Goal: Check status: Check status

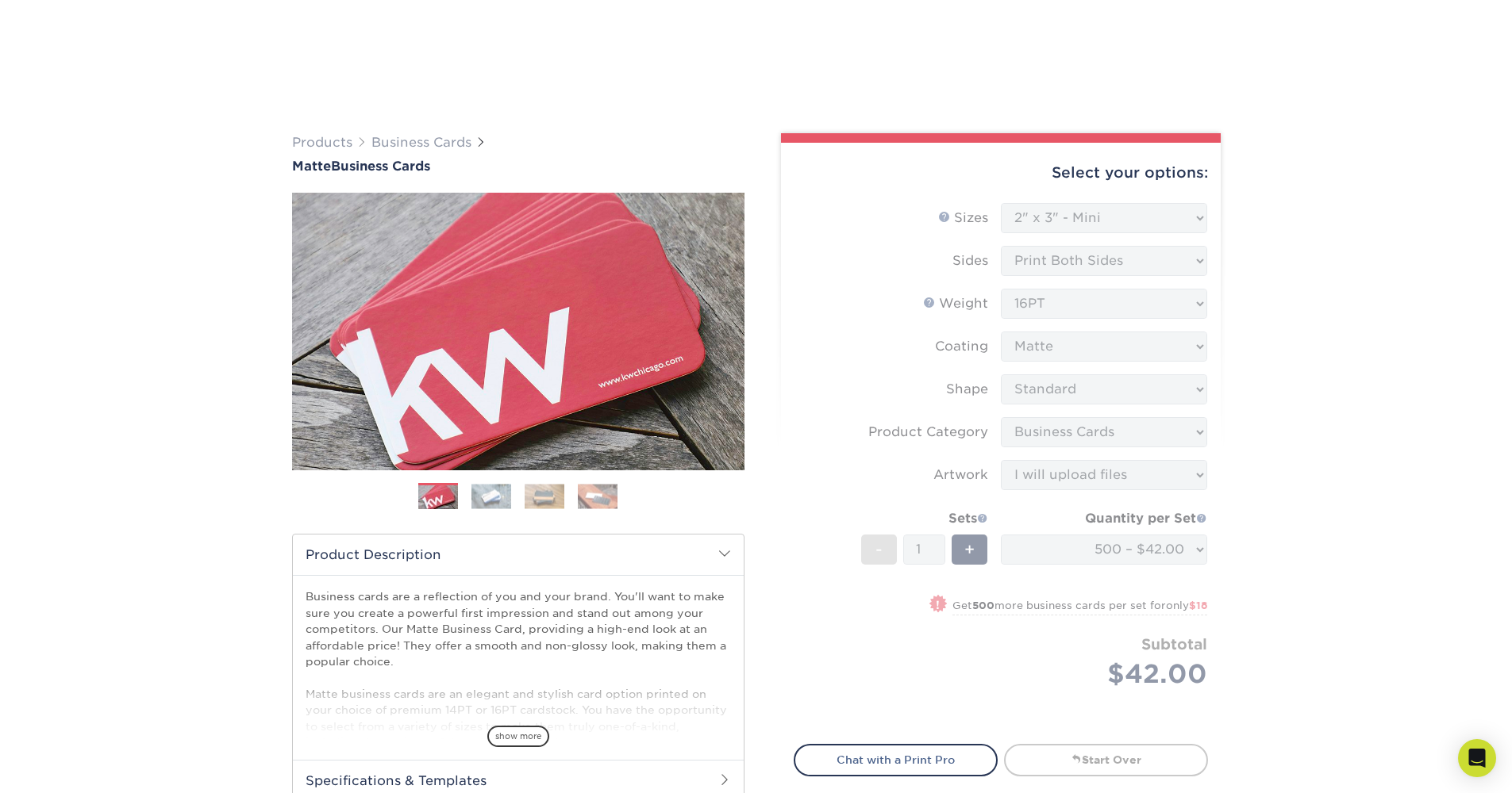
select select "2.00x3.00"
select select "3b5148f1-0588-4f88-a218-97bcfdce65c1"
select select "upload"
select select "500 – $42.00"
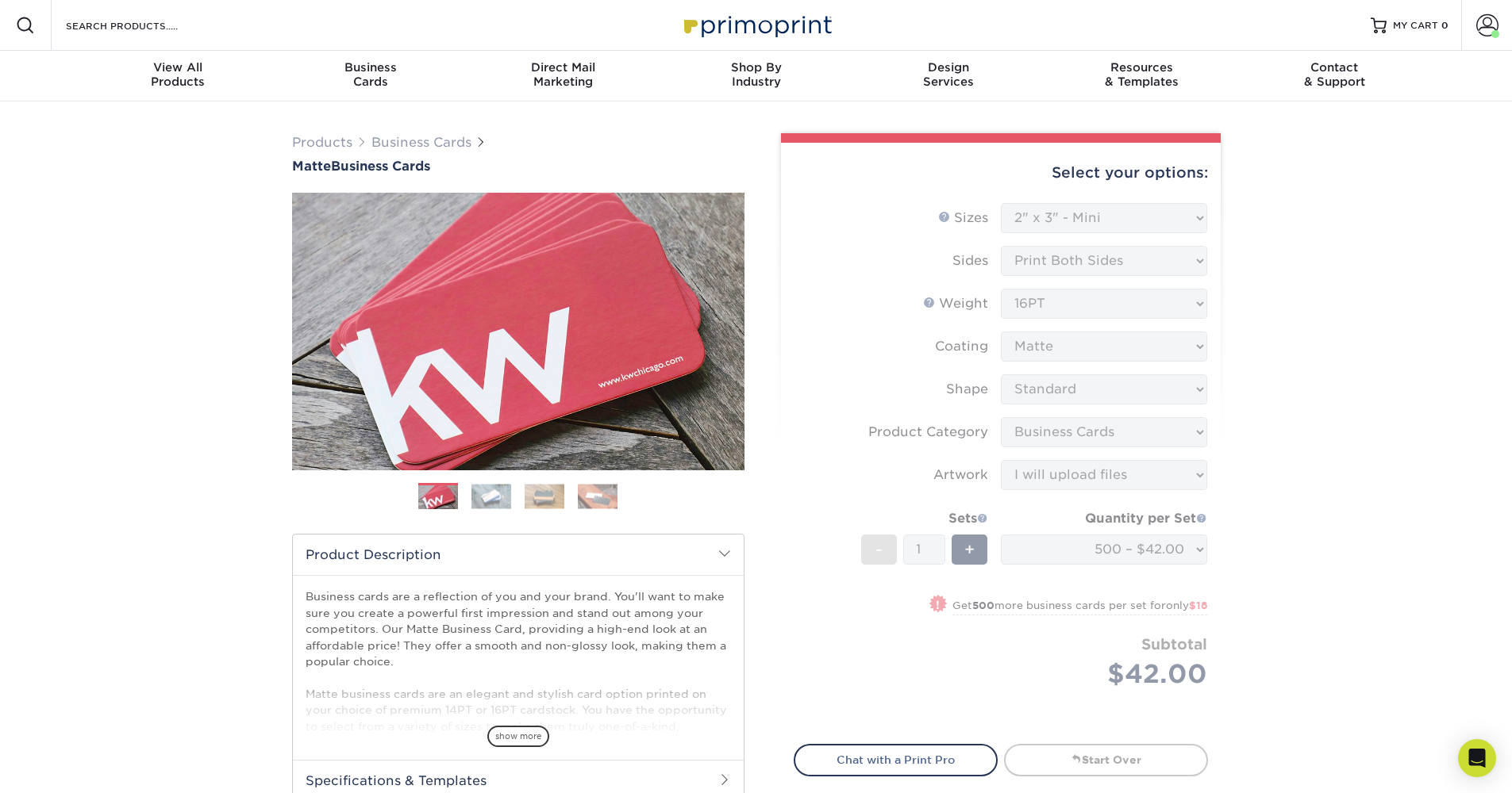
click at [734, 17] on img at bounding box center [756, 24] width 158 height 34
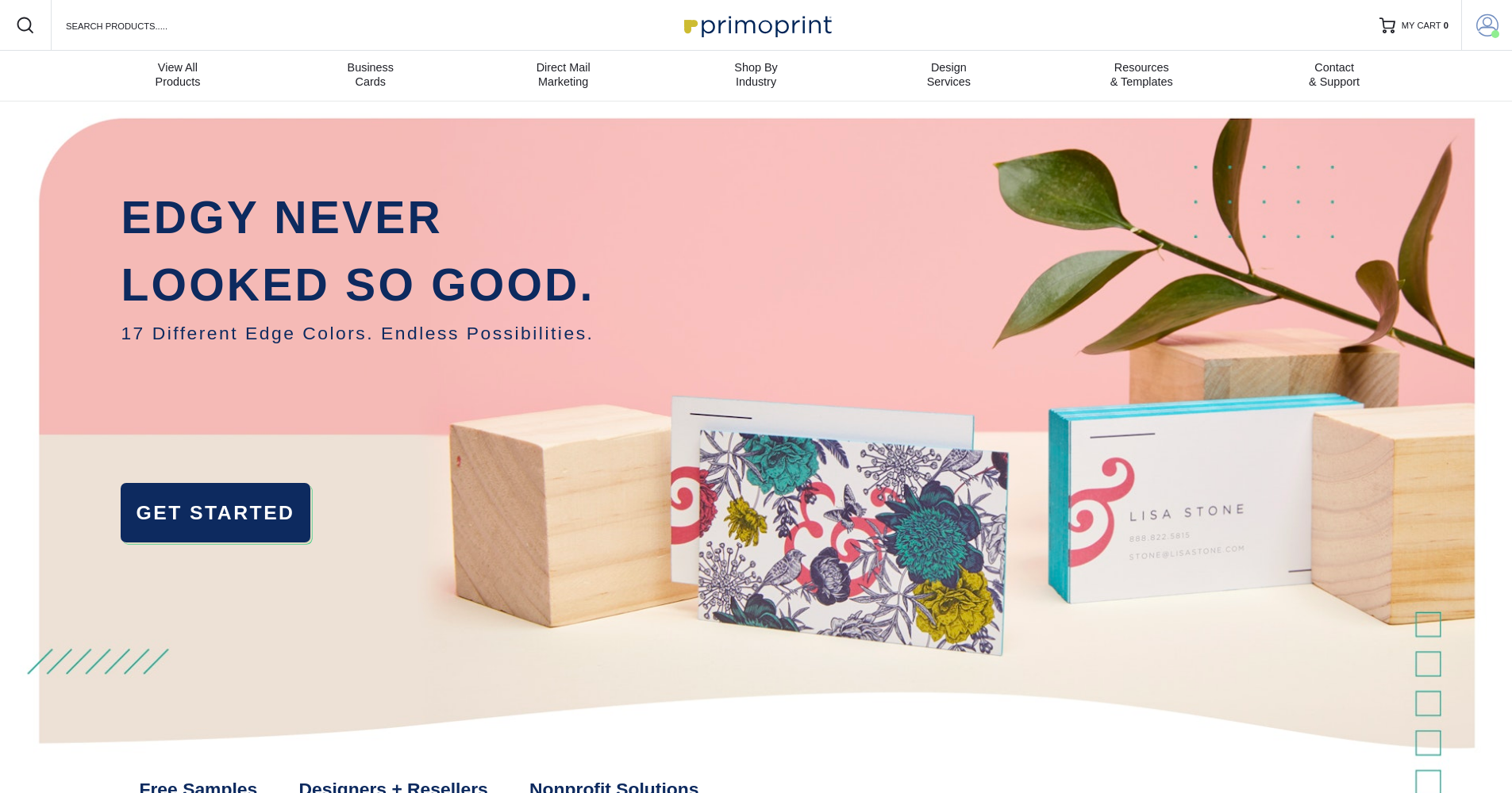
click at [1479, 20] on span at bounding box center [1487, 24] width 22 height 22
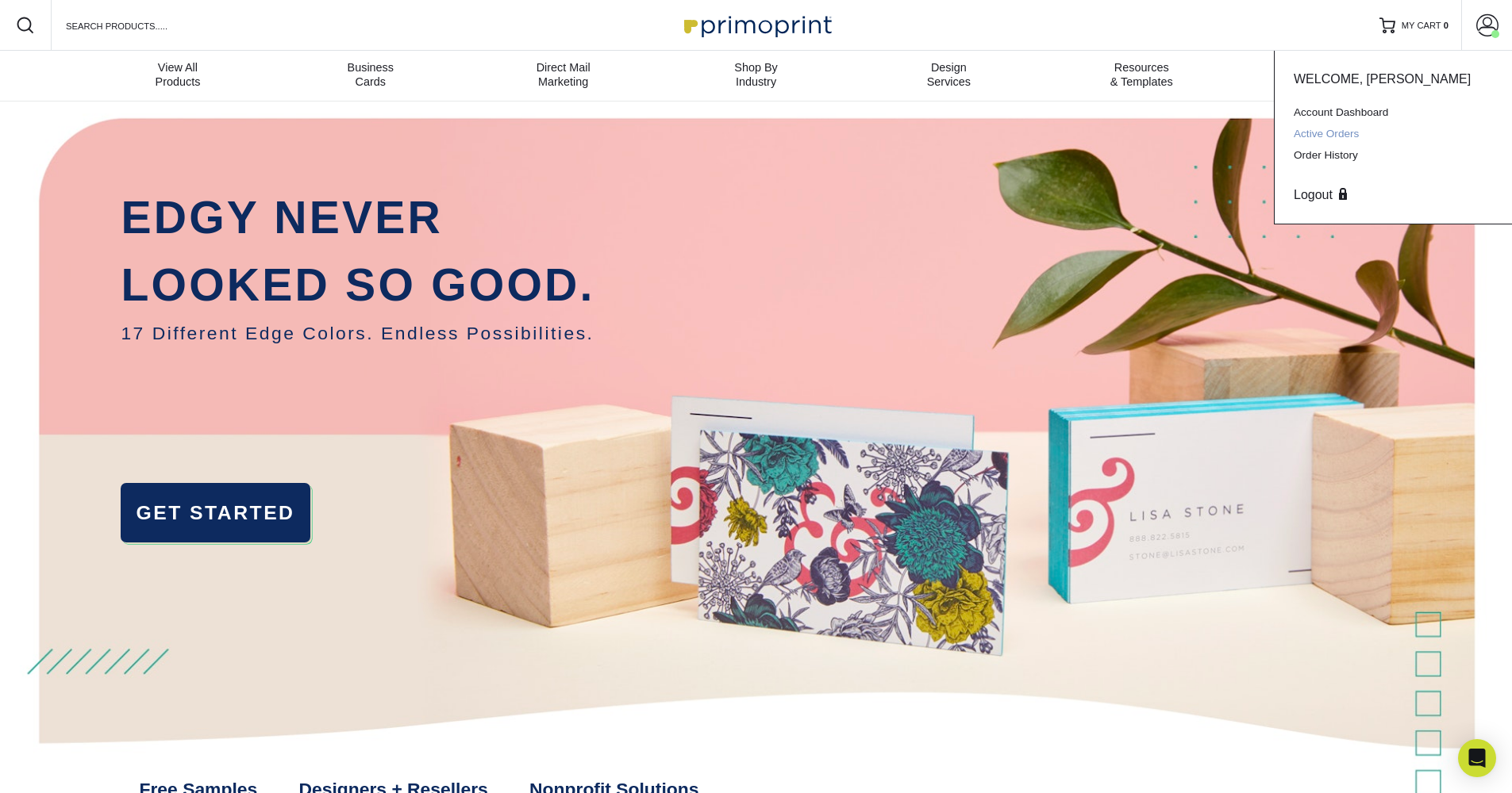
click at [1359, 129] on link "Active Orders" at bounding box center [1393, 134] width 199 height 22
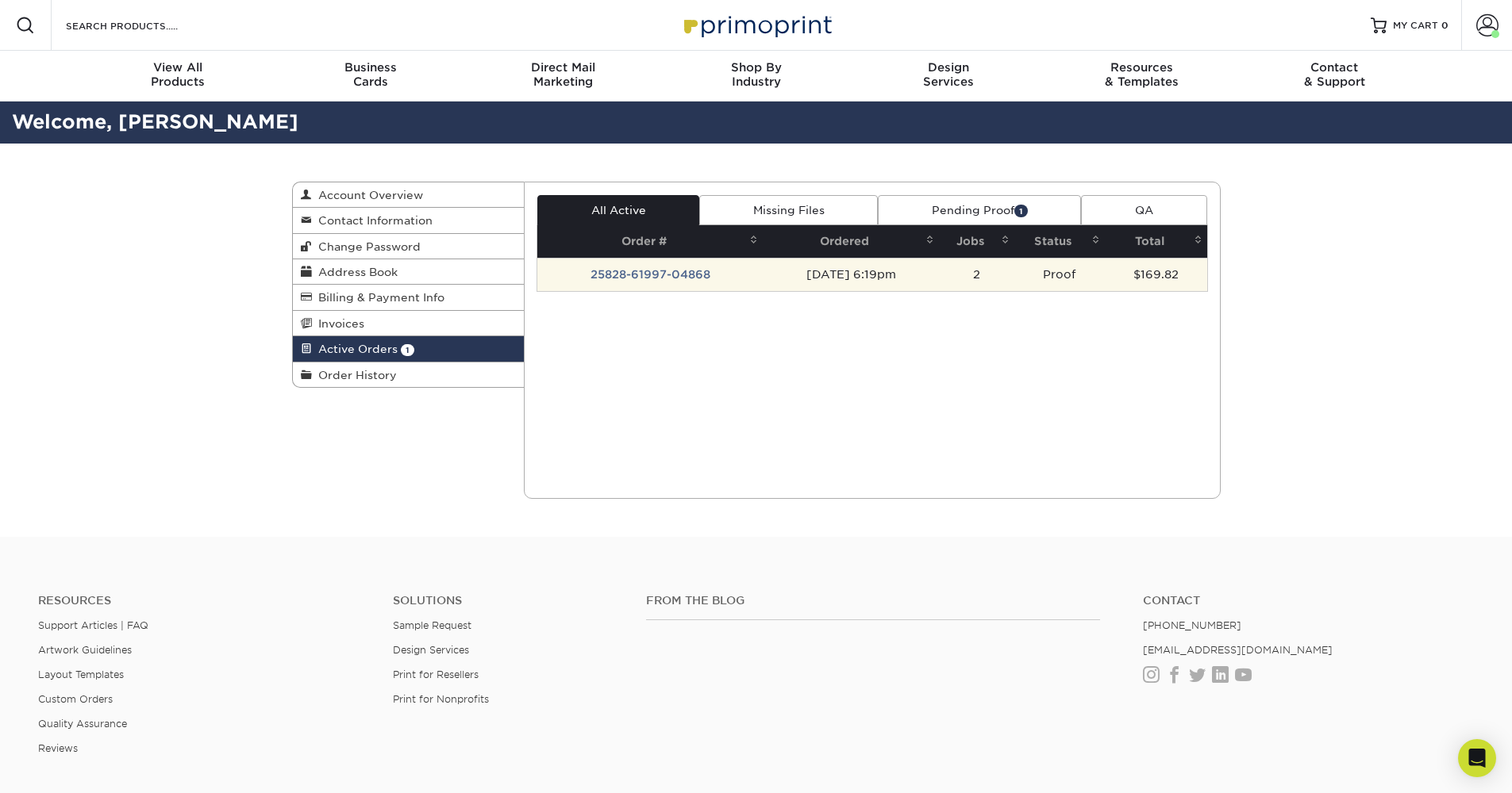
click at [1071, 270] on td "Proof" at bounding box center [1060, 275] width 91 height 33
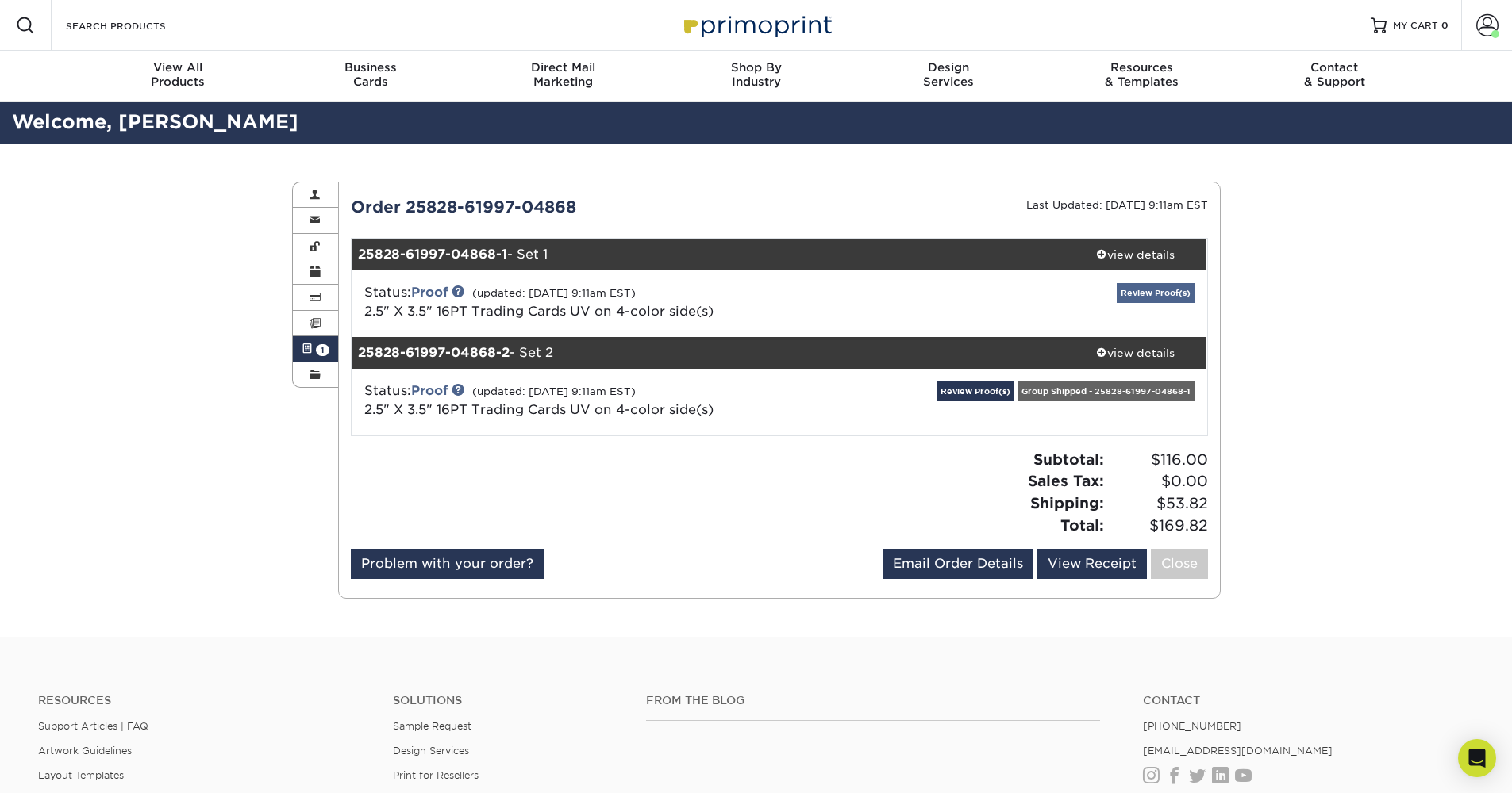
click at [1146, 290] on link "Review Proof(s)" at bounding box center [1155, 293] width 78 height 20
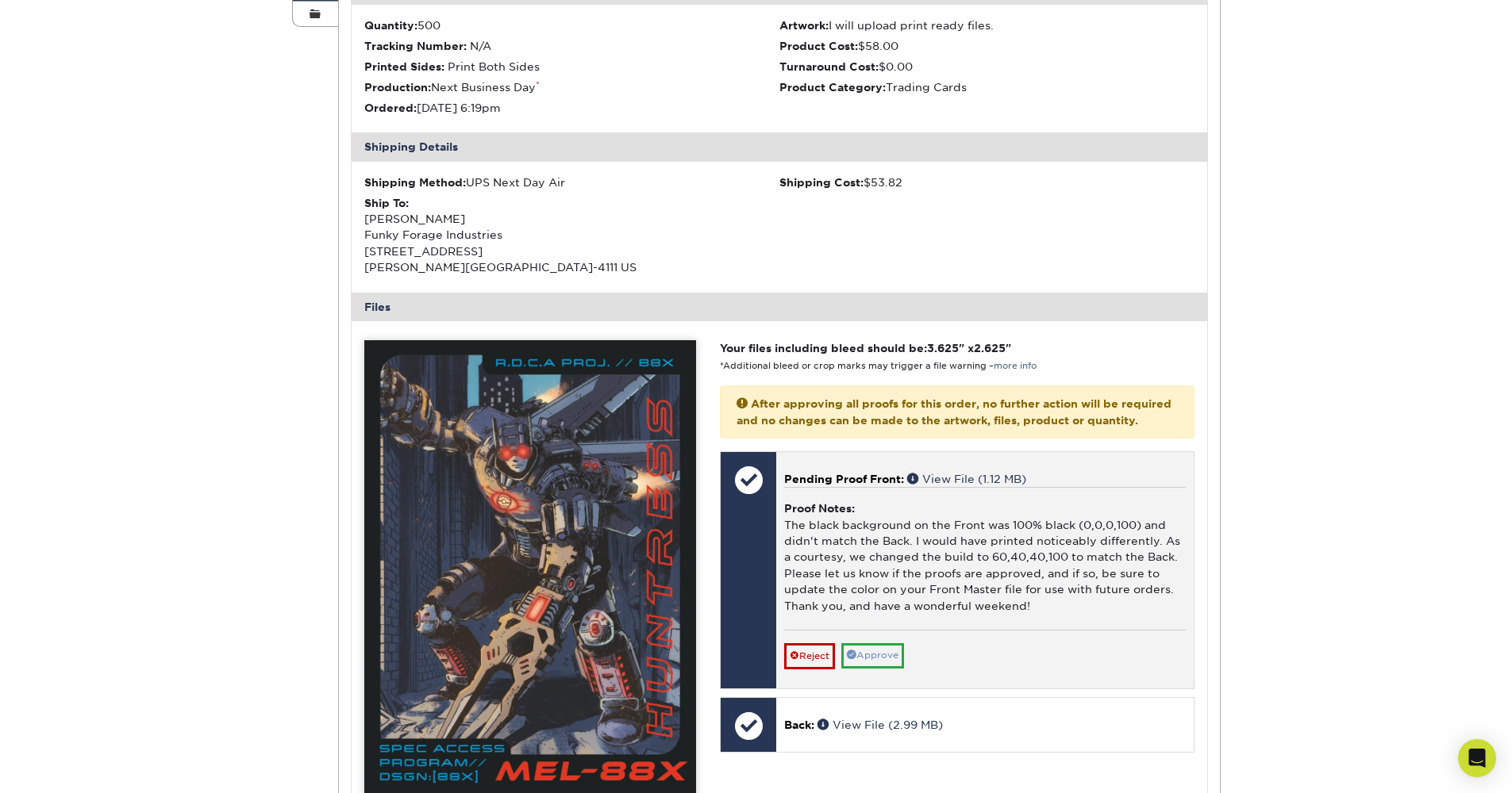
scroll to position [387, 0]
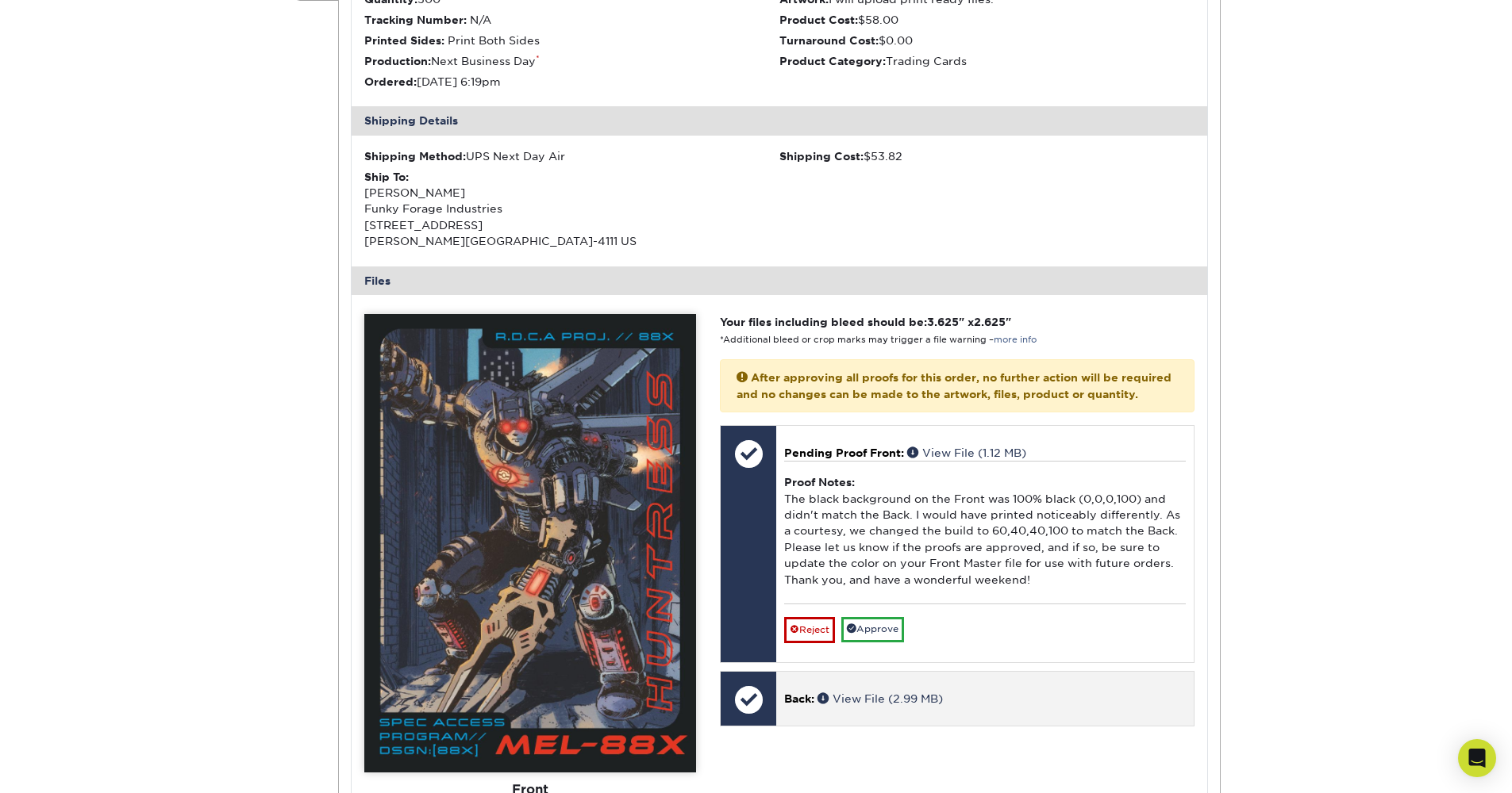
click at [883, 678] on div "Back: View File (2.99 MB)" at bounding box center [985, 699] width 416 height 54
click at [881, 692] on link "View File (2.99 MB)" at bounding box center [880, 699] width 125 height 13
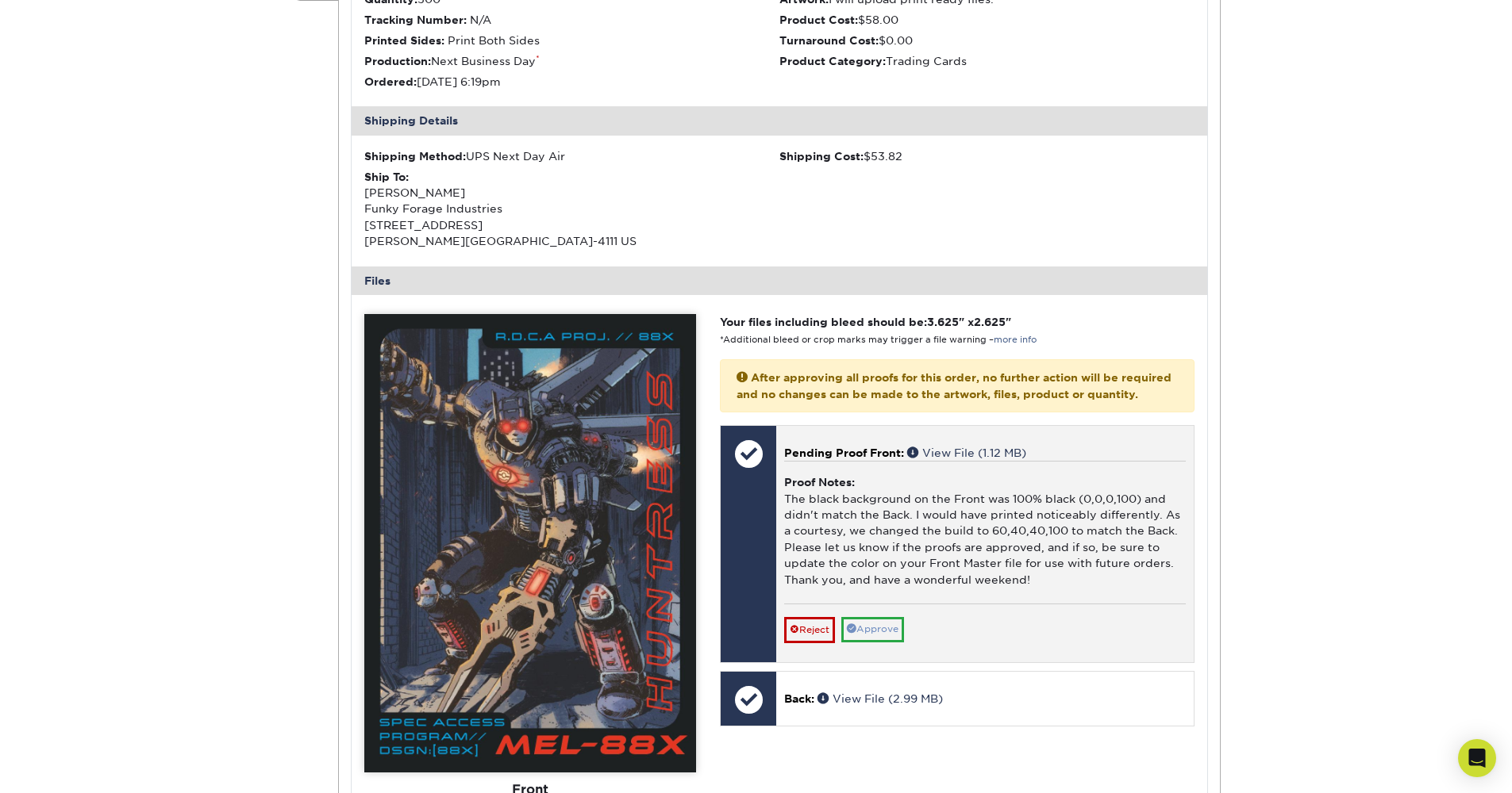
click at [864, 618] on link "Approve" at bounding box center [873, 630] width 63 height 24
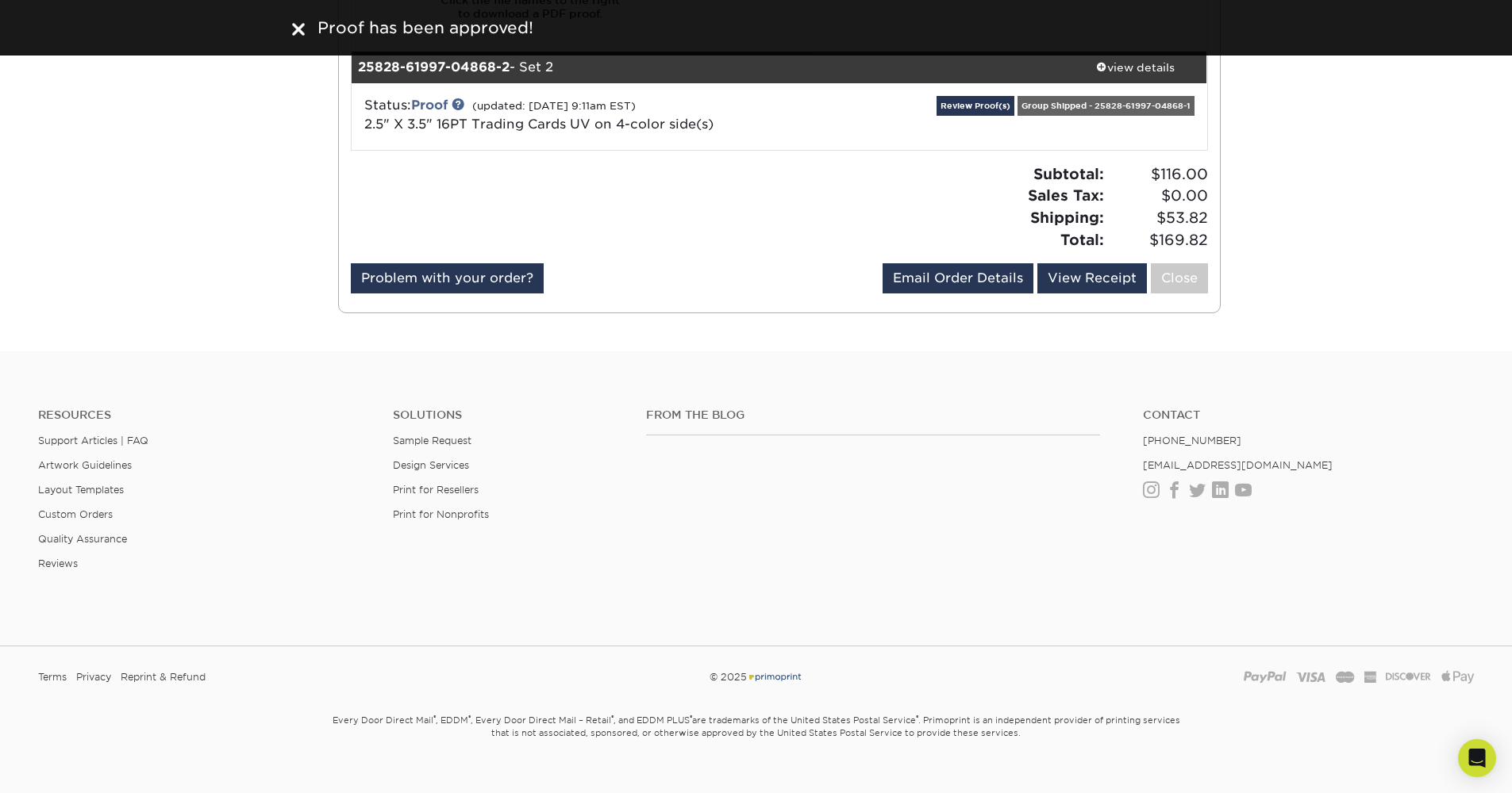
scroll to position [1157, 0]
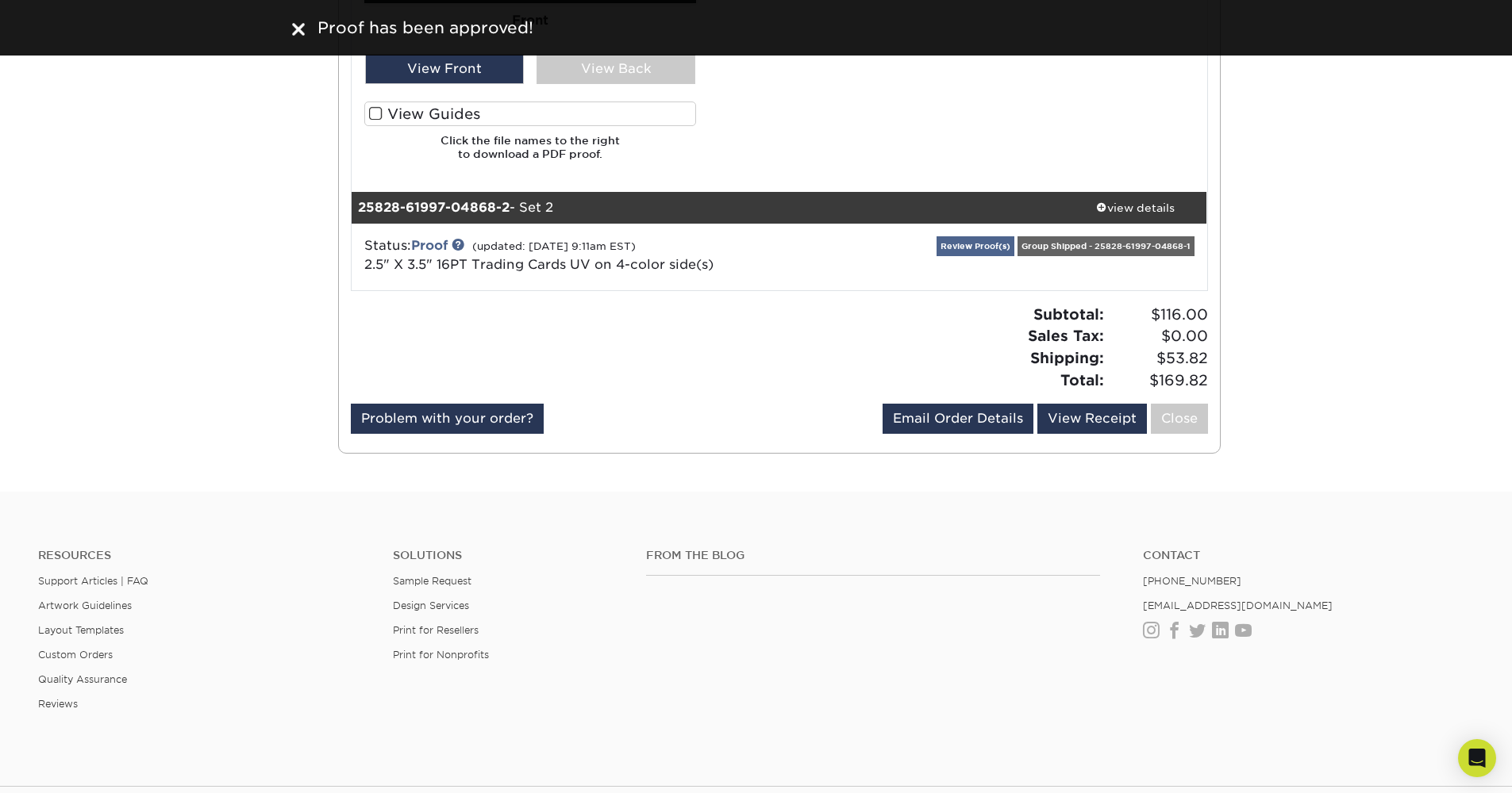
click at [957, 240] on link "Review Proof(s)" at bounding box center [975, 246] width 78 height 20
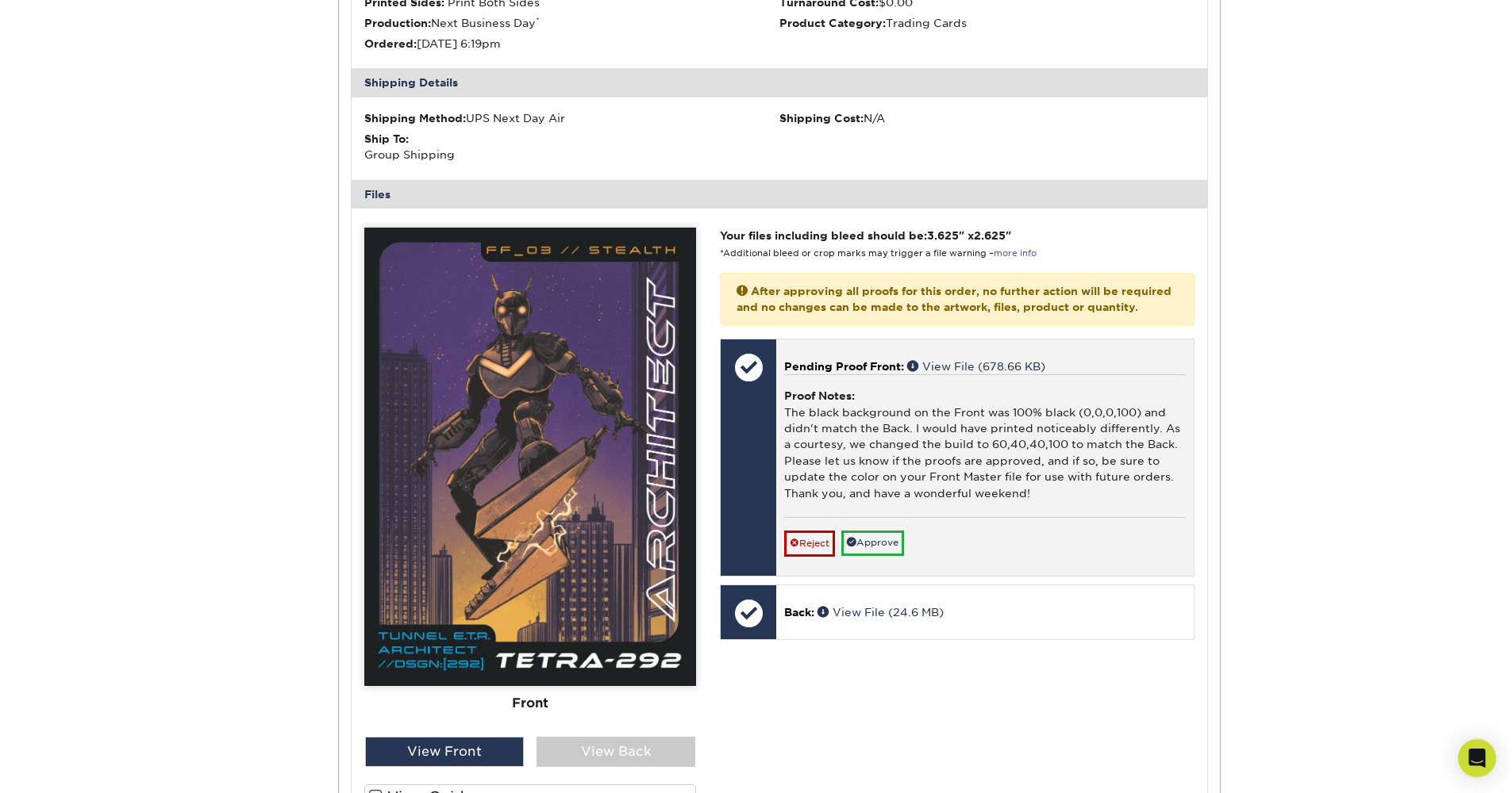
scroll to position [1539, 0]
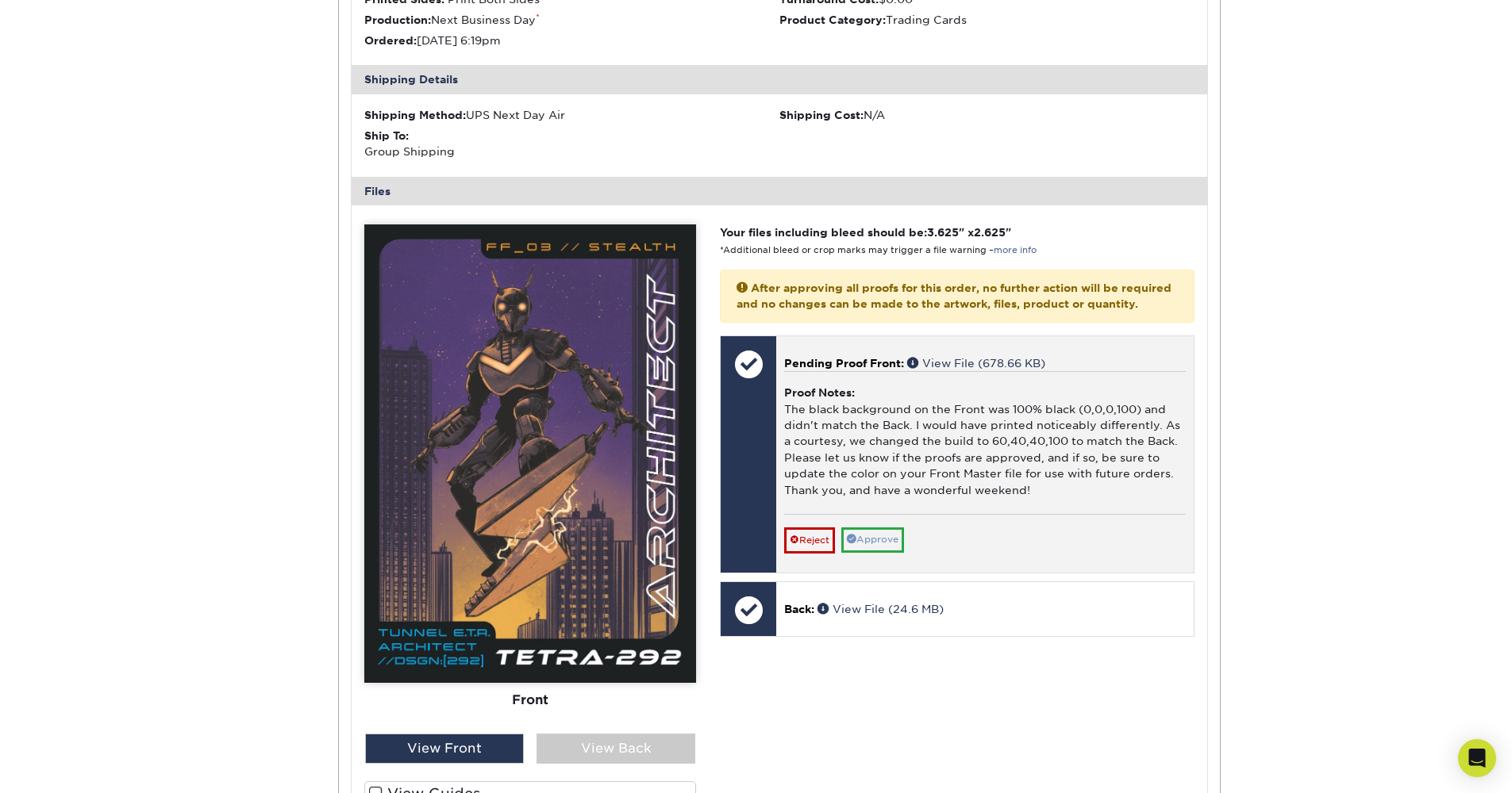
click at [874, 527] on link "Approve" at bounding box center [873, 539] width 63 height 24
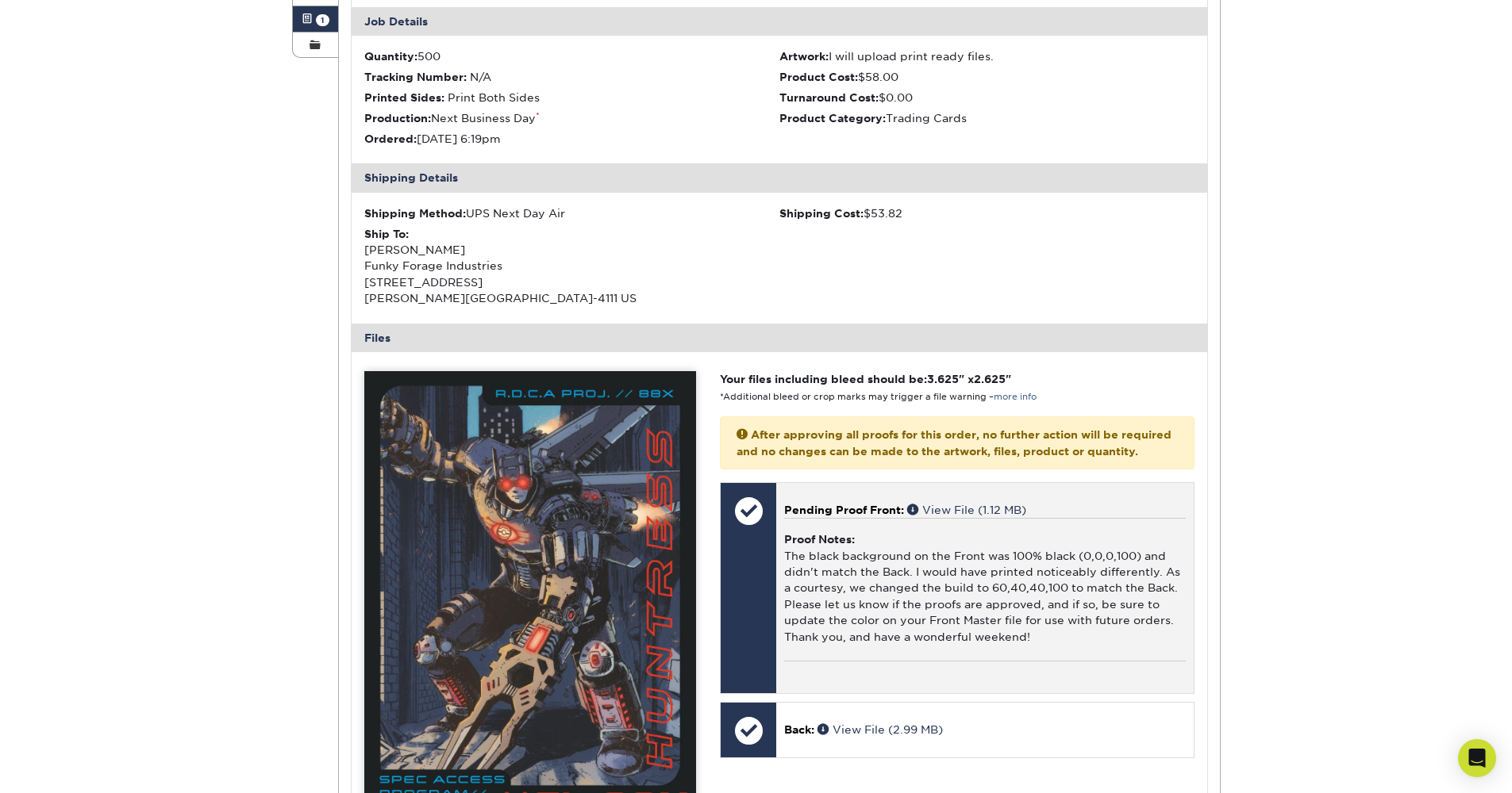
scroll to position [455, 0]
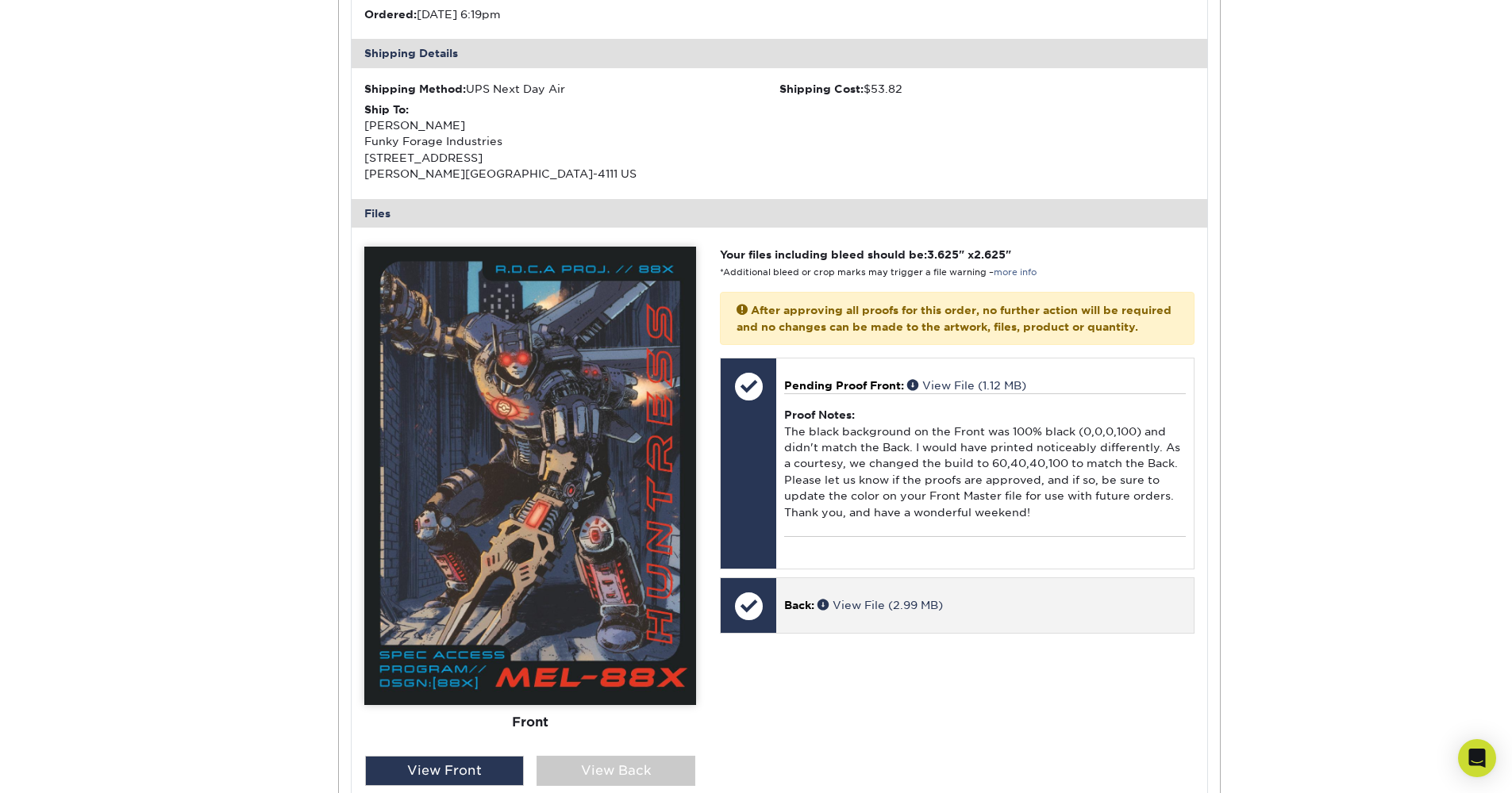
click at [927, 613] on div "Back: View File (2.99 MB)" at bounding box center [985, 606] width 416 height 54
click at [895, 599] on link "View File (2.99 MB)" at bounding box center [880, 605] width 125 height 13
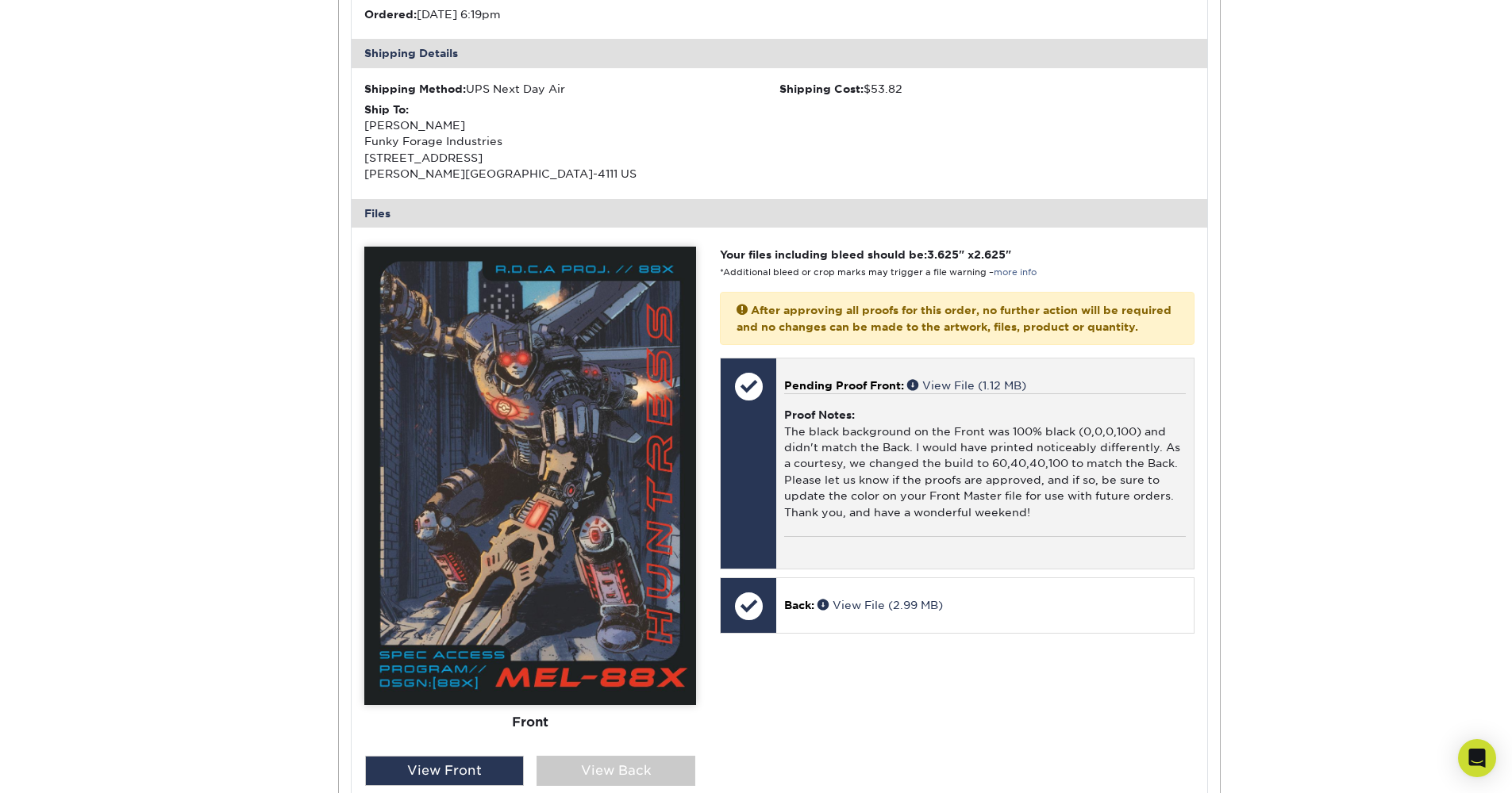
click at [950, 450] on div "Proof Notes: The black background on the Front was 100% black (0,0,0,100) and d…" at bounding box center [985, 464] width 401 height 143
click at [974, 379] on link "View File (1.12 MB)" at bounding box center [966, 386] width 119 height 13
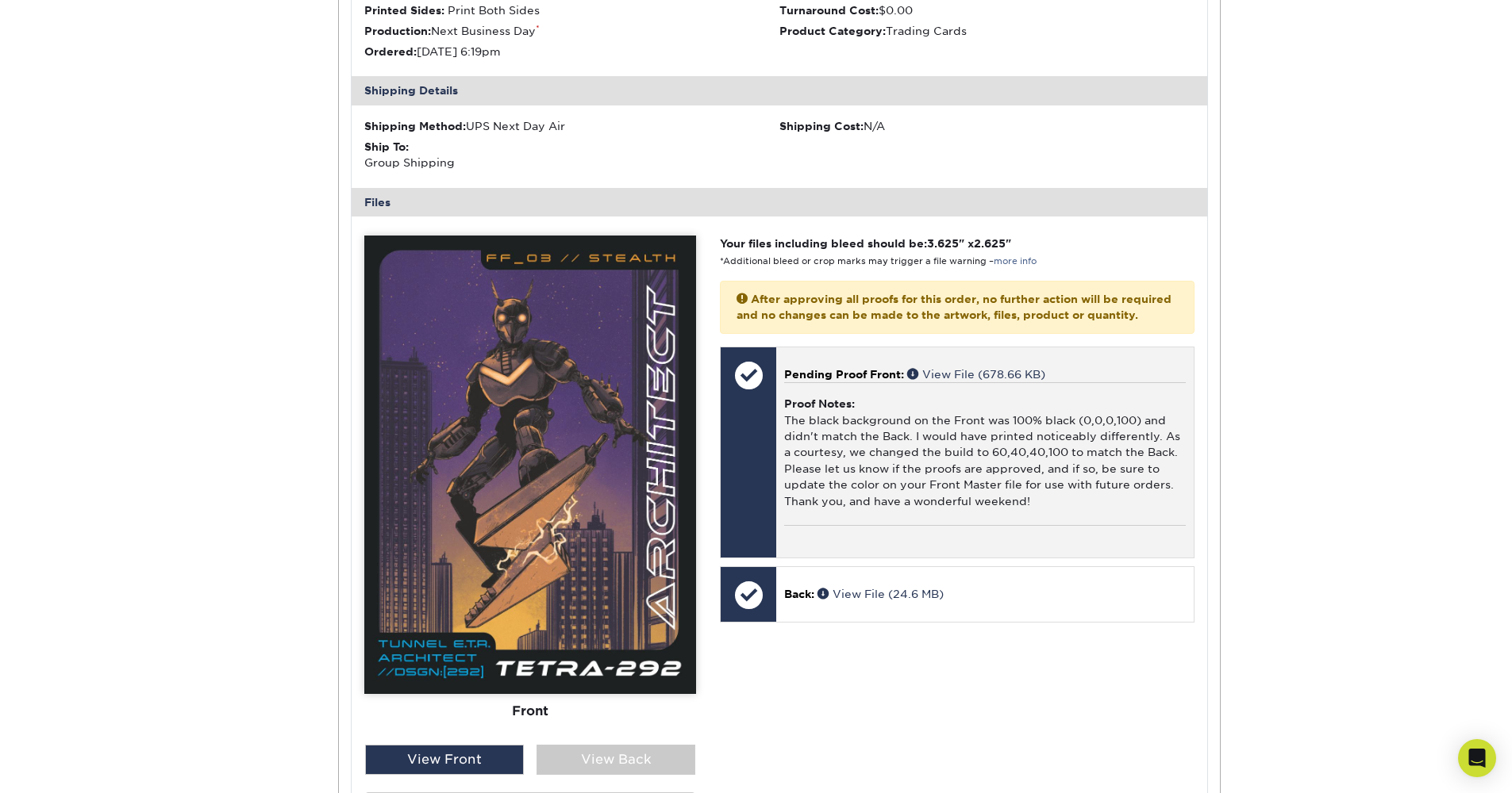
scroll to position [1226, 0]
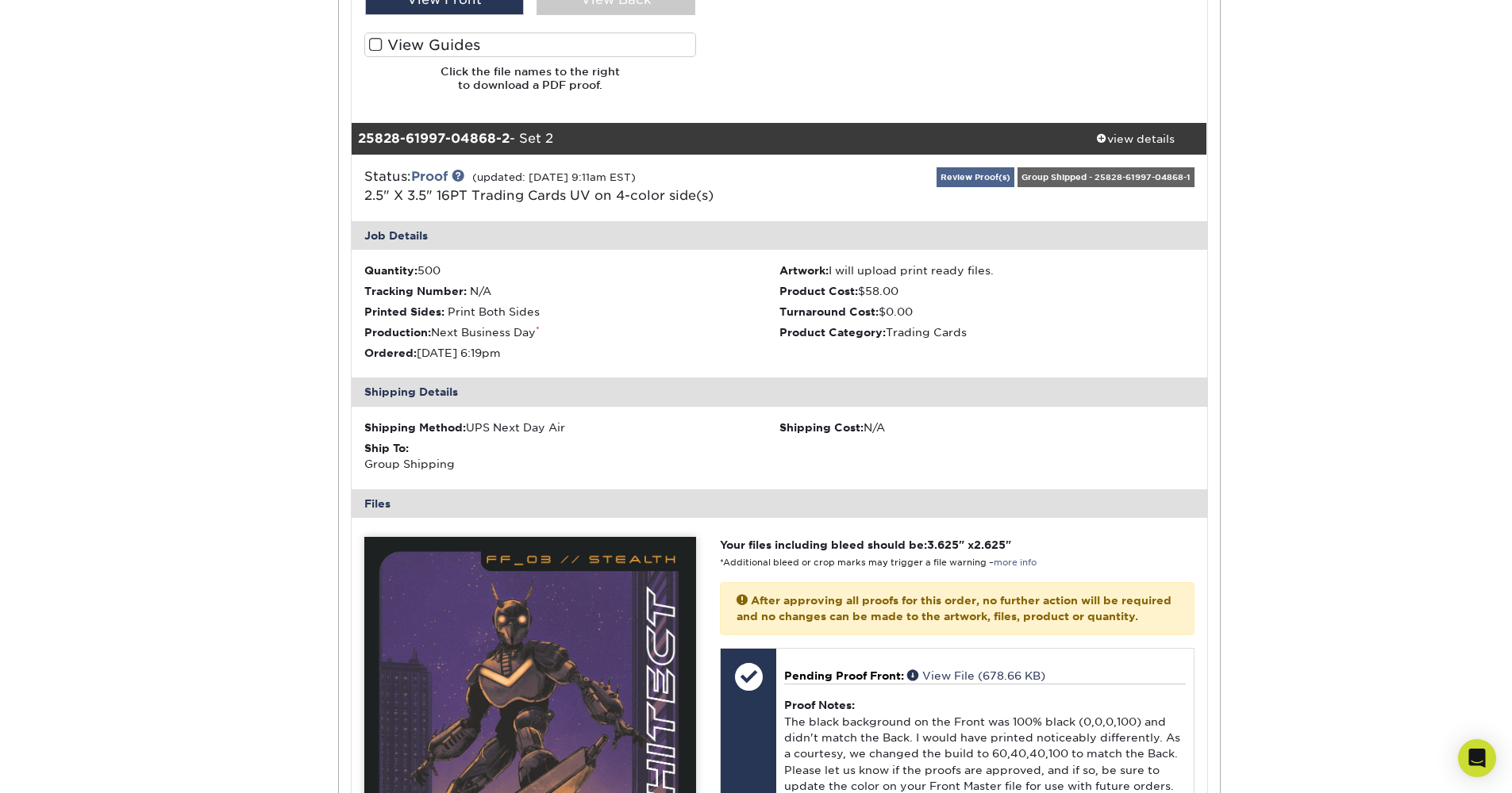
click at [993, 167] on link "Review Proof(s)" at bounding box center [975, 177] width 78 height 20
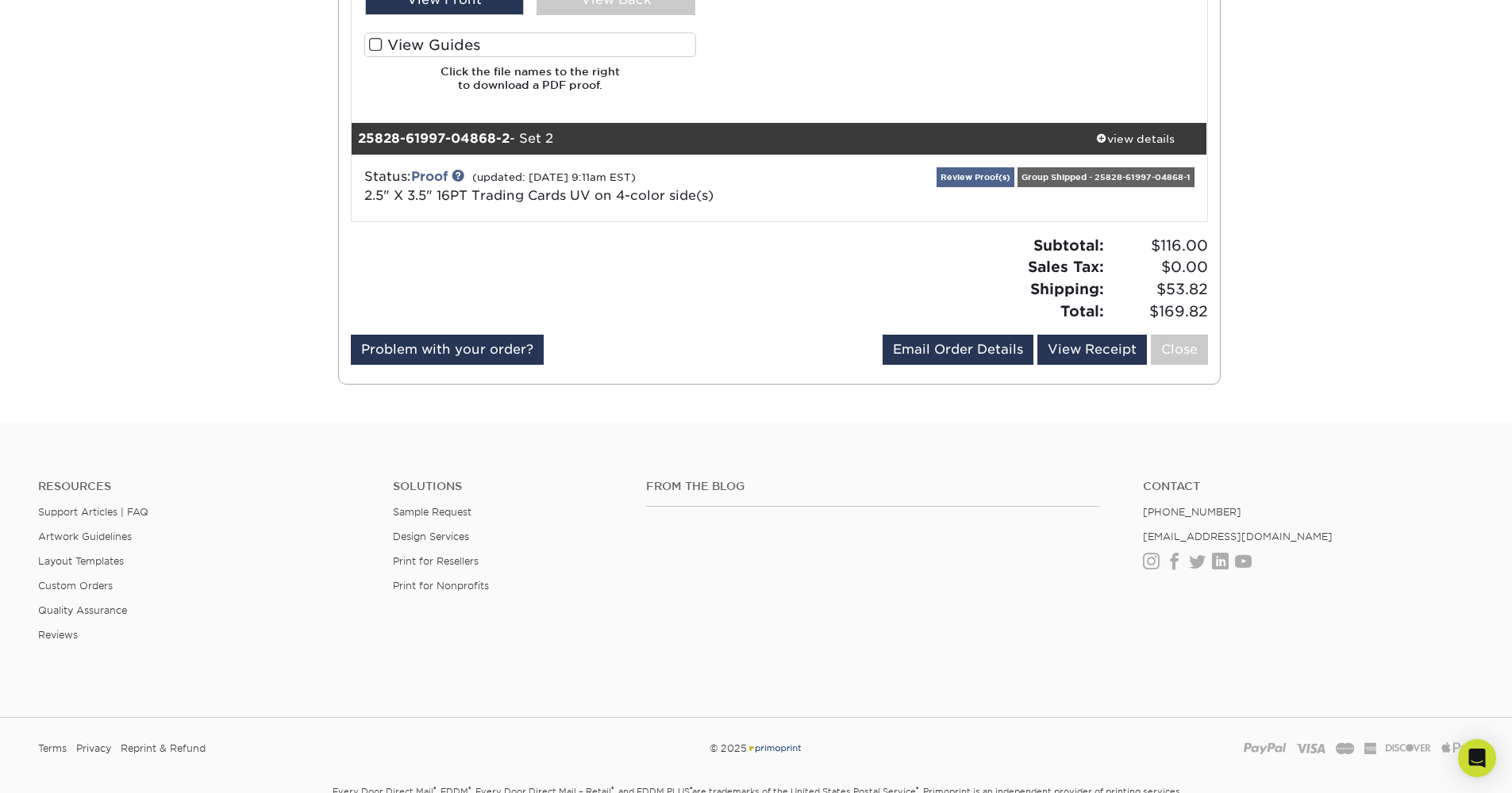
click at [972, 176] on link "Review Proof(s)" at bounding box center [975, 177] width 78 height 20
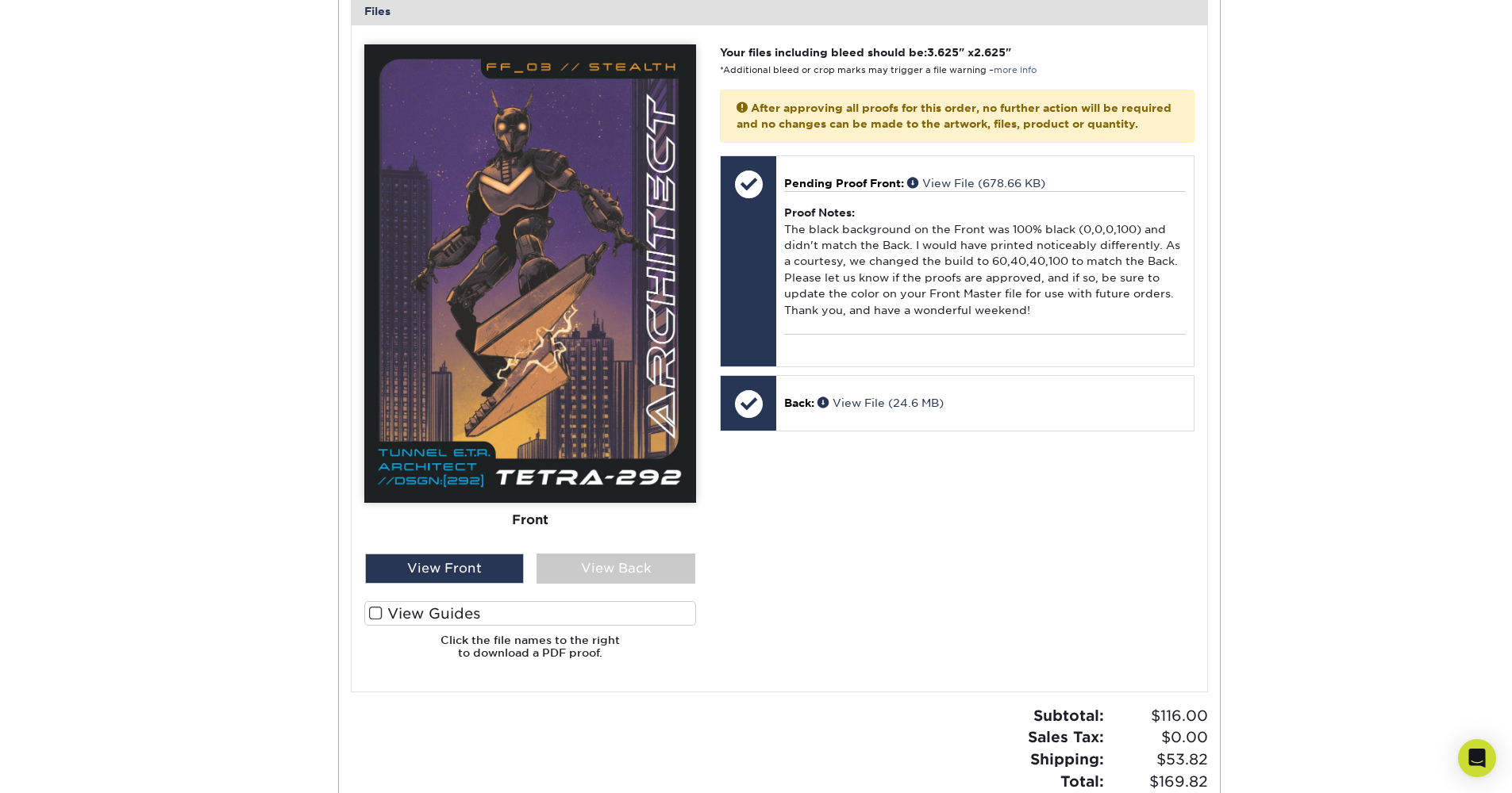
scroll to position [2054, 0]
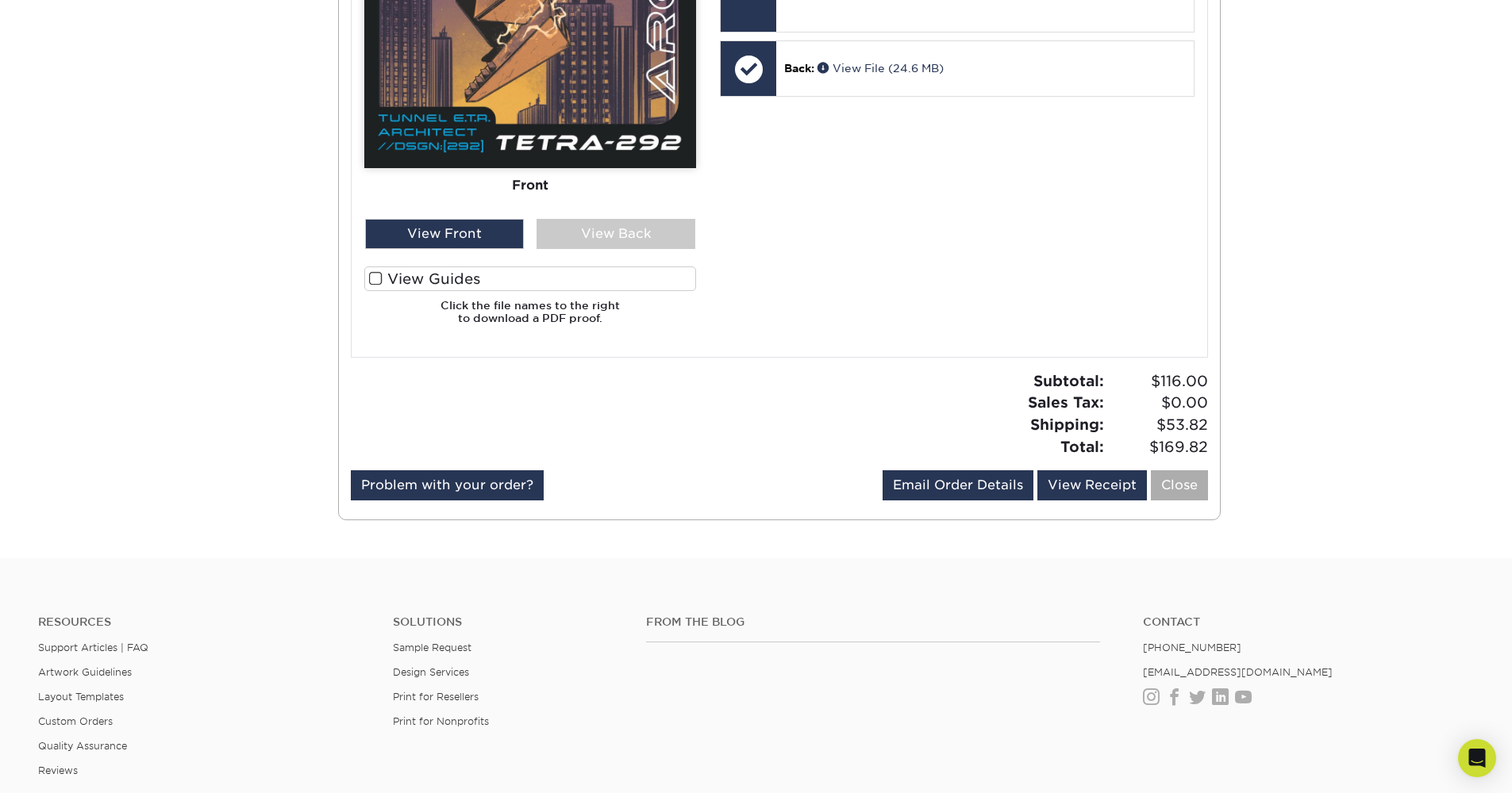
click at [1160, 476] on link "Close" at bounding box center [1179, 485] width 57 height 30
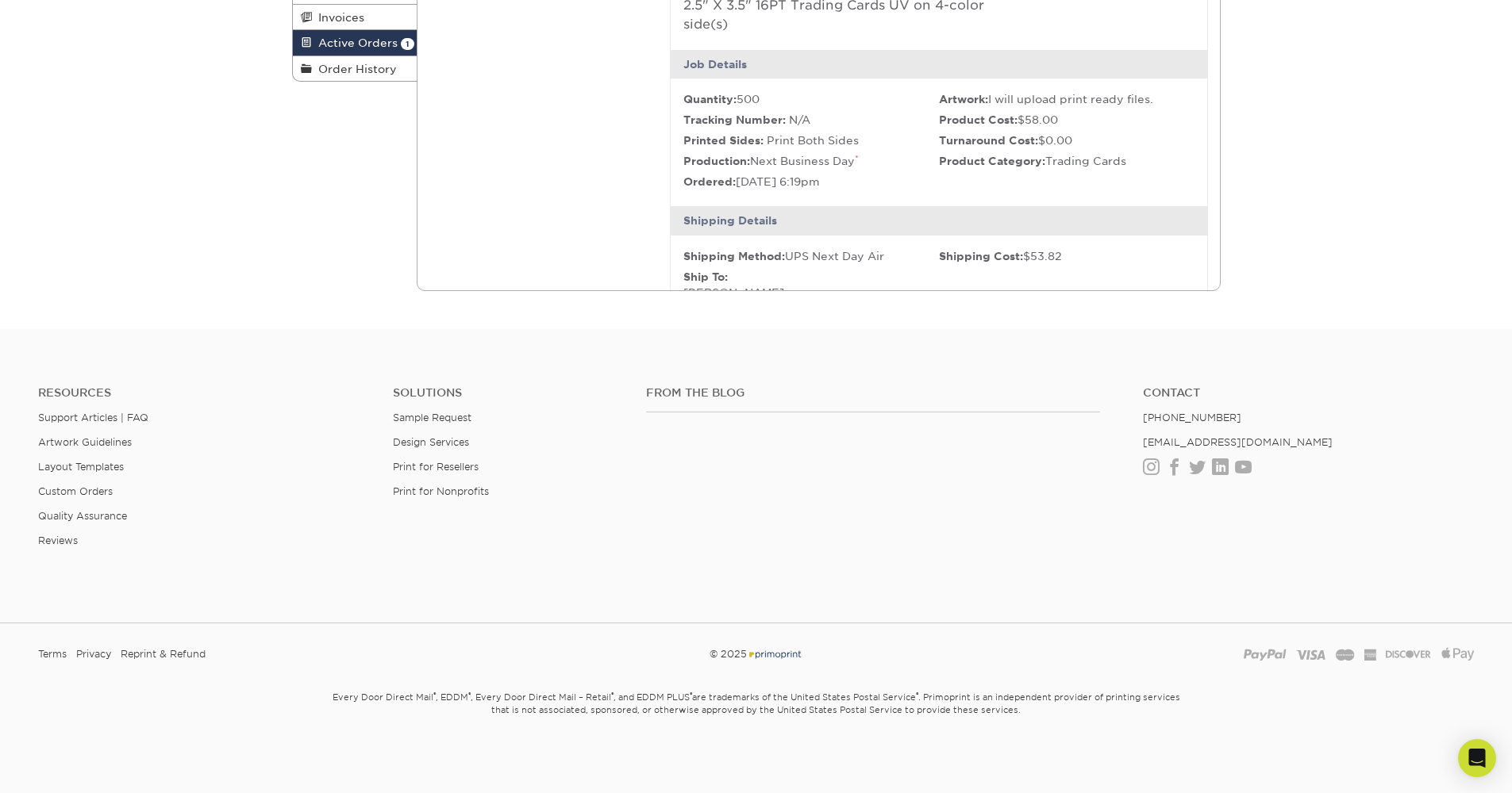
scroll to position [0, 0]
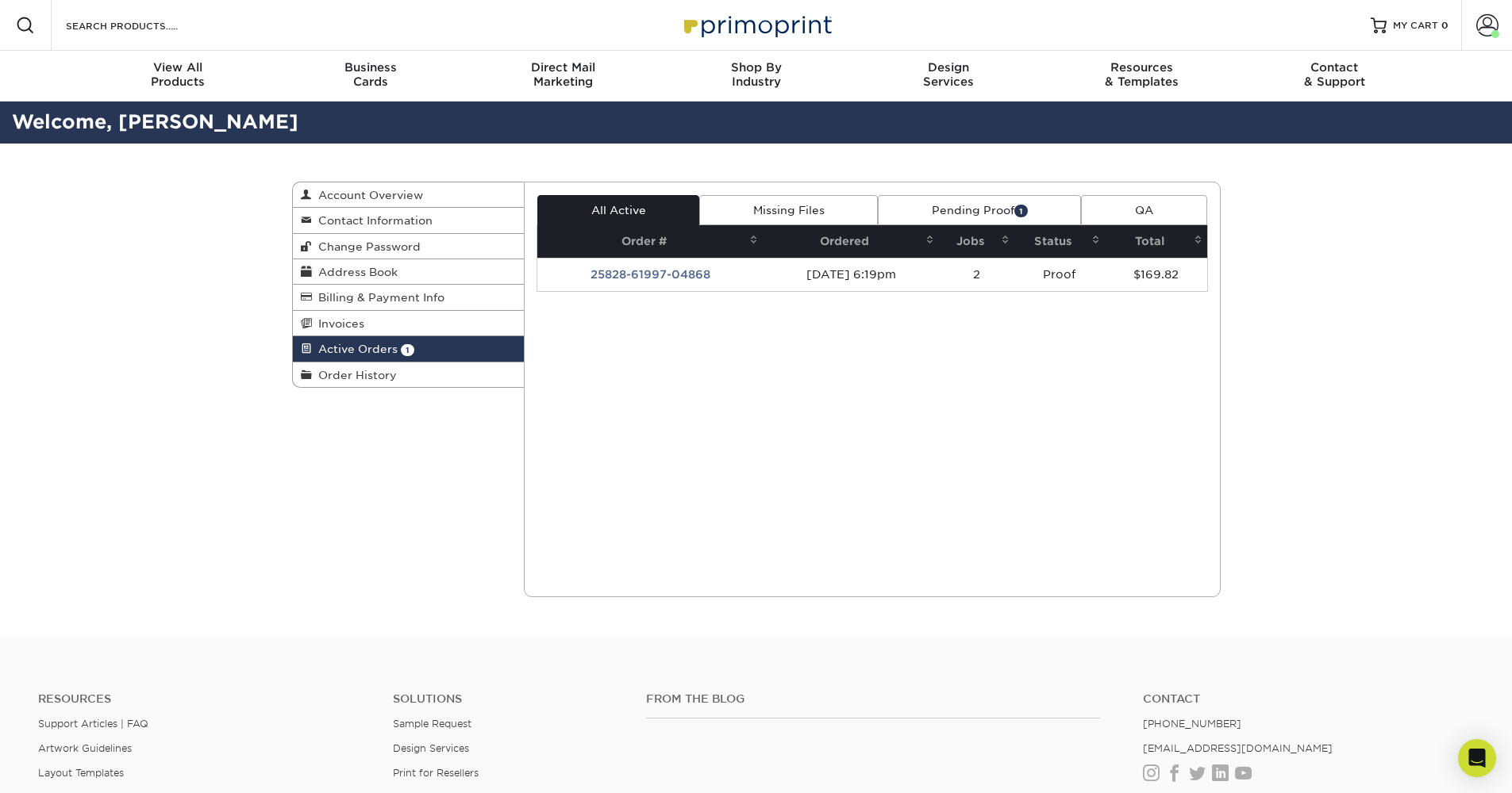
click at [971, 198] on link "Pending Proof 1" at bounding box center [979, 210] width 203 height 30
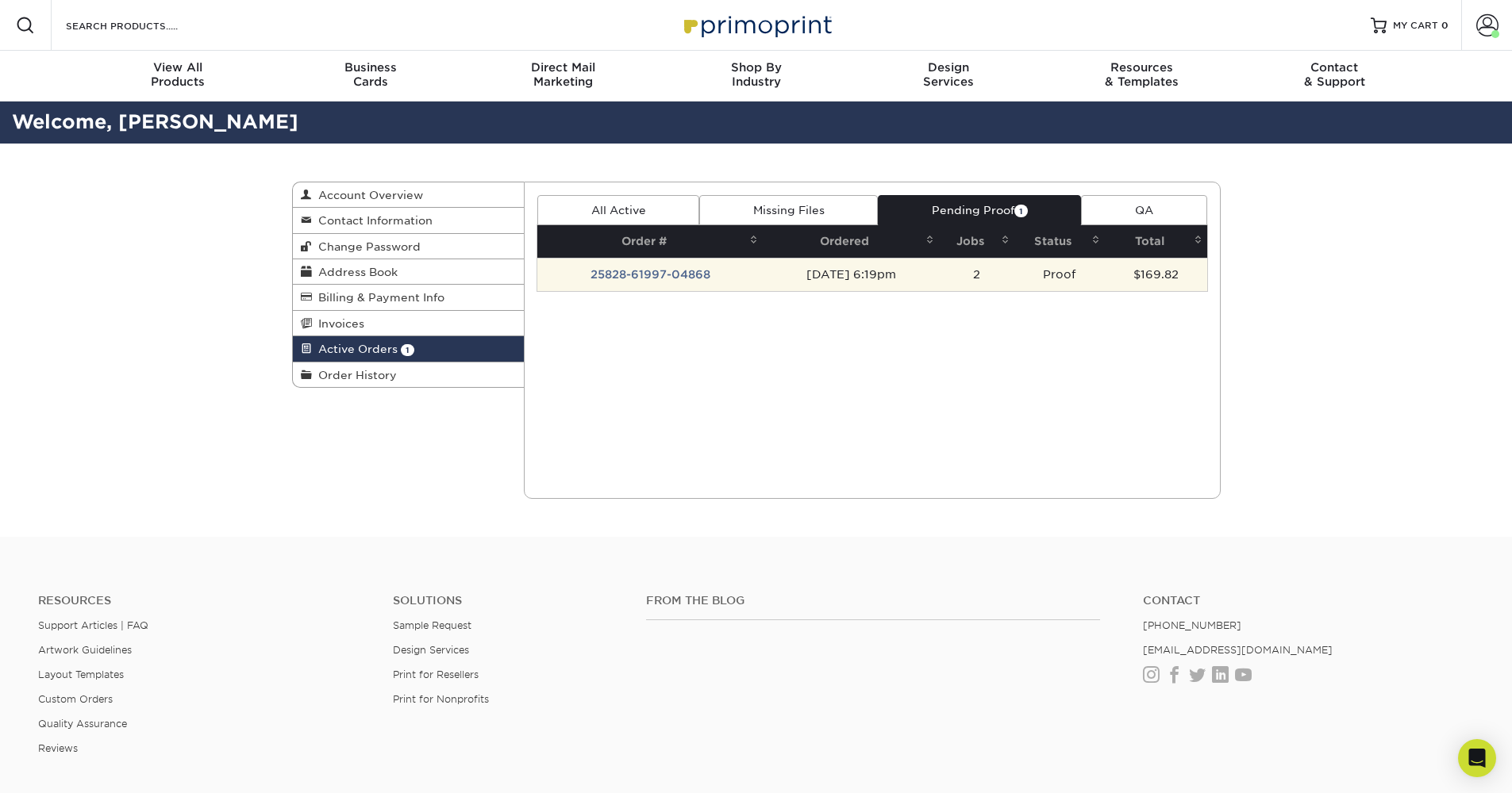
click at [833, 283] on td "08/28/2025 6:19pm" at bounding box center [850, 275] width 176 height 33
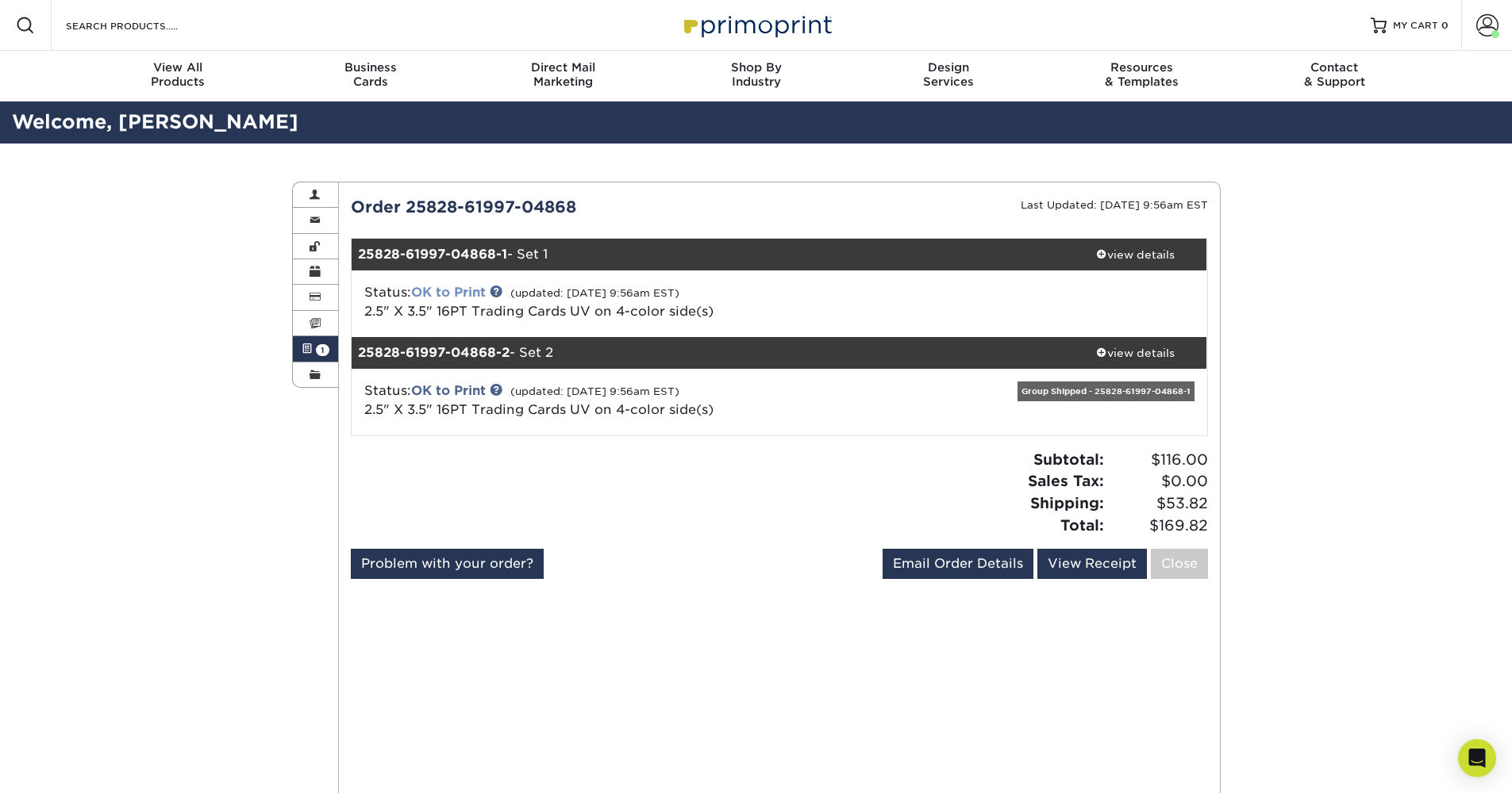
click at [435, 286] on link "OK to Print" at bounding box center [448, 292] width 74 height 15
